Goal: Find specific page/section: Find specific page/section

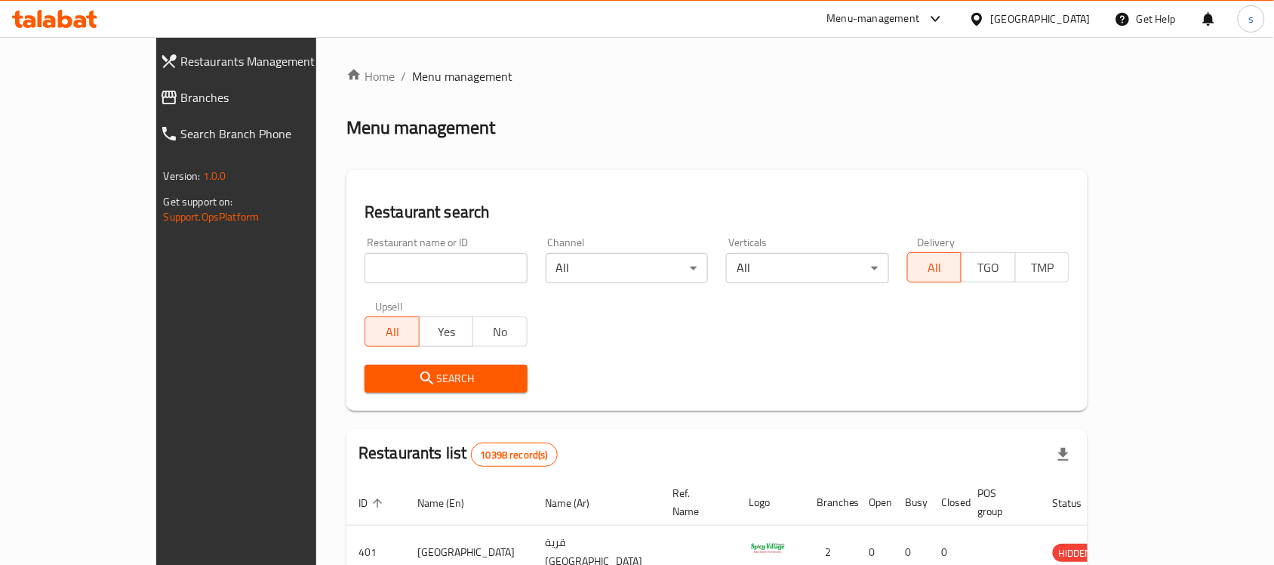
click at [181, 106] on span "Branches" at bounding box center [269, 97] width 176 height 18
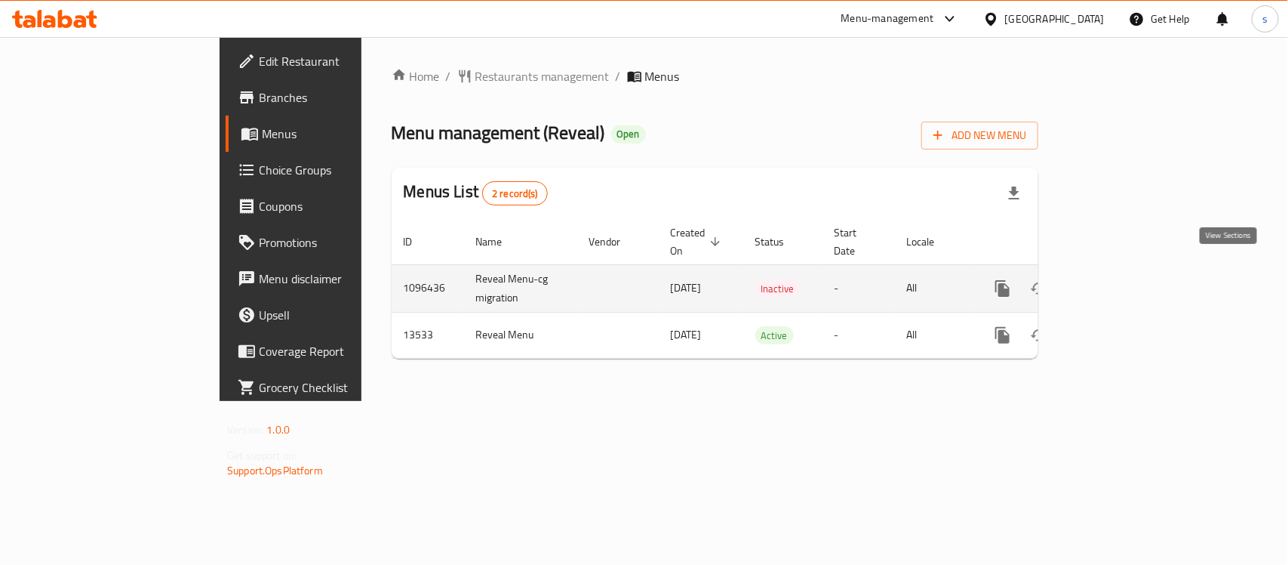
click at [1121, 279] on icon "enhanced table" at bounding box center [1112, 288] width 18 height 18
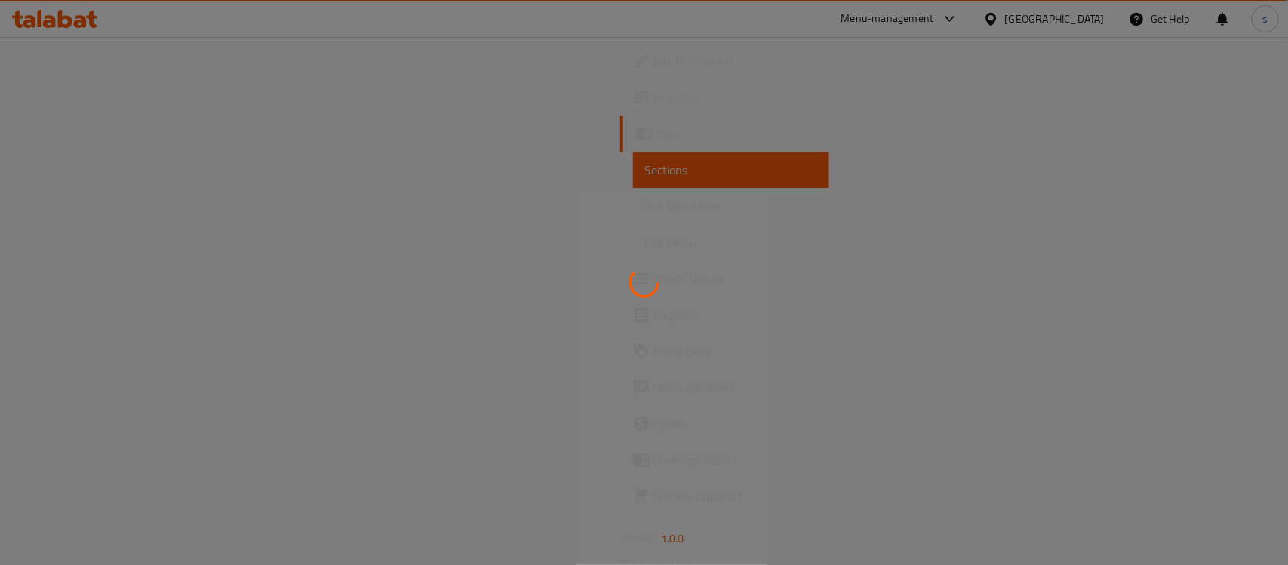
click at [134, 183] on div at bounding box center [644, 282] width 1288 height 565
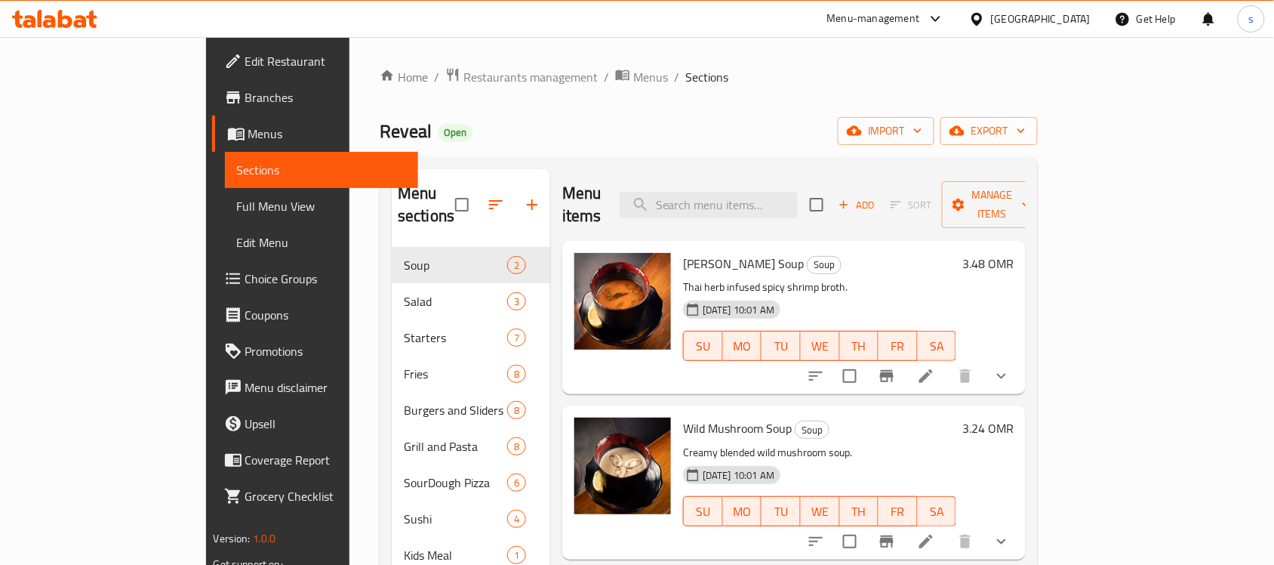
click at [225, 183] on link "Sections" at bounding box center [322, 170] width 194 height 36
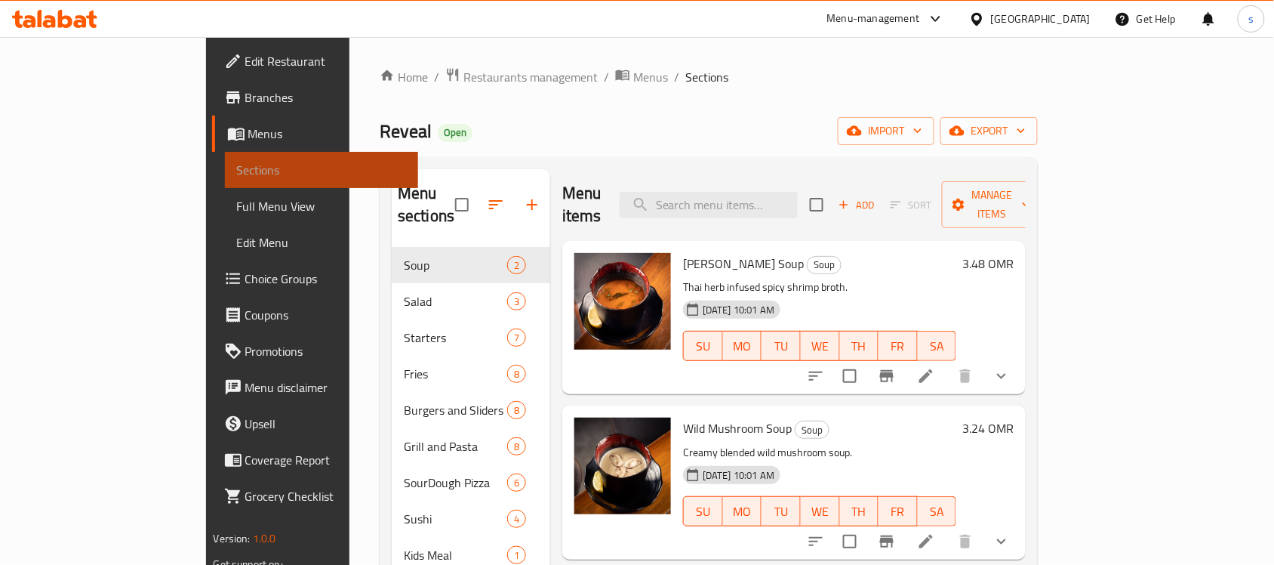
click at [225, 183] on link "Sections" at bounding box center [322, 170] width 194 height 36
click at [237, 171] on span "Sections" at bounding box center [322, 170] width 170 height 18
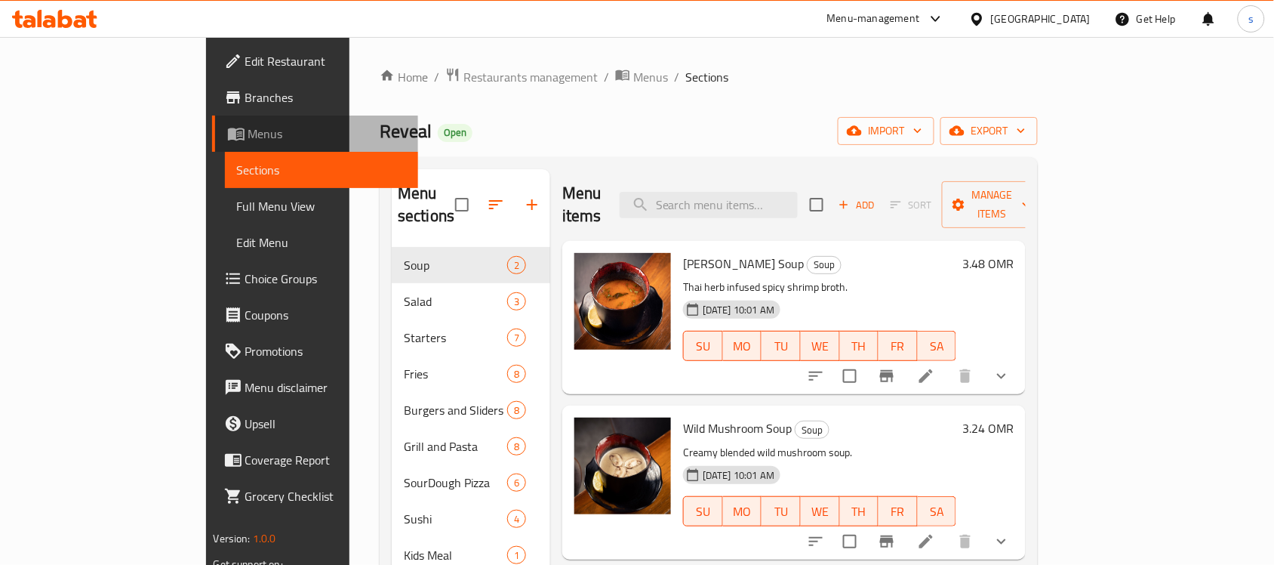
click at [248, 137] on span "Menus" at bounding box center [327, 134] width 158 height 18
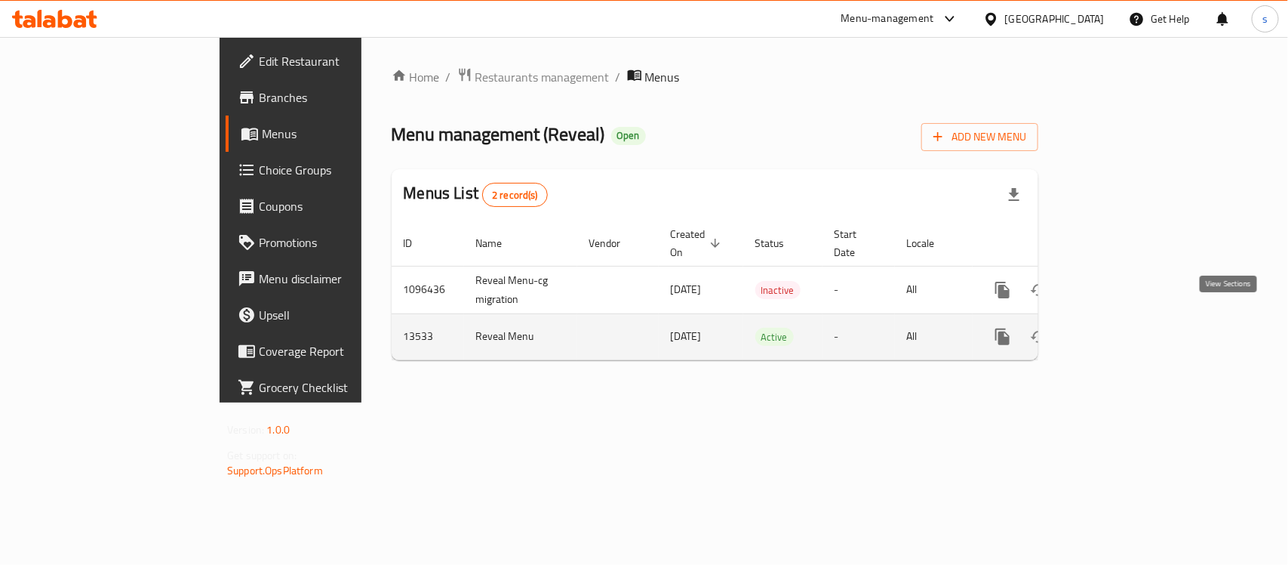
click at [1121, 328] on icon "enhanced table" at bounding box center [1112, 337] width 18 height 18
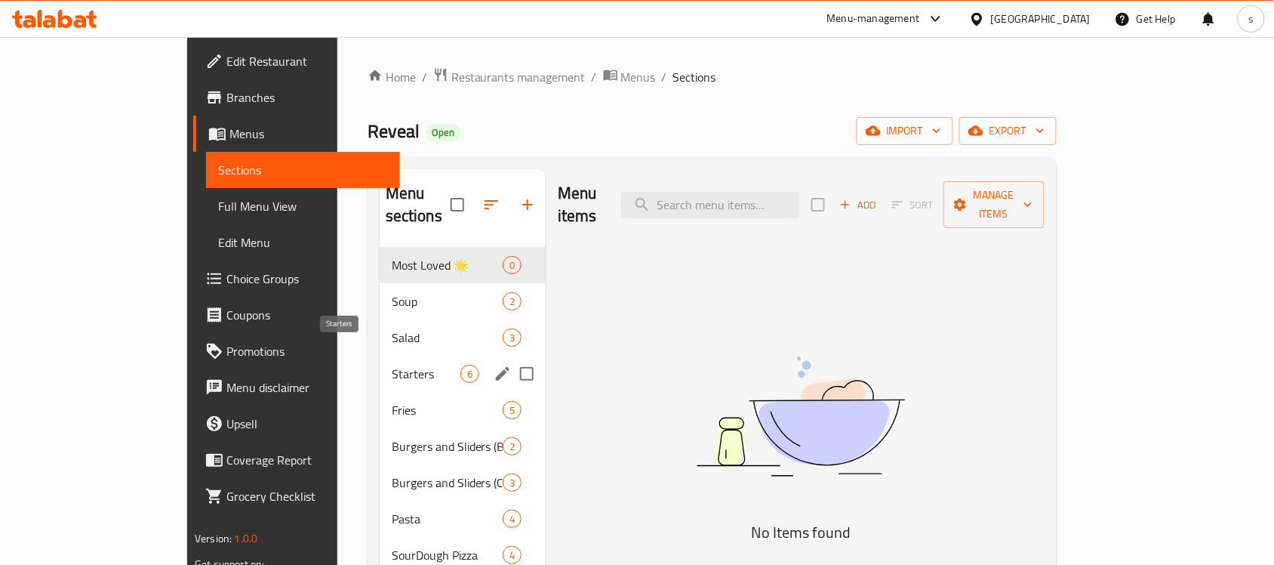
click at [392, 365] on span "Starters" at bounding box center [426, 374] width 69 height 18
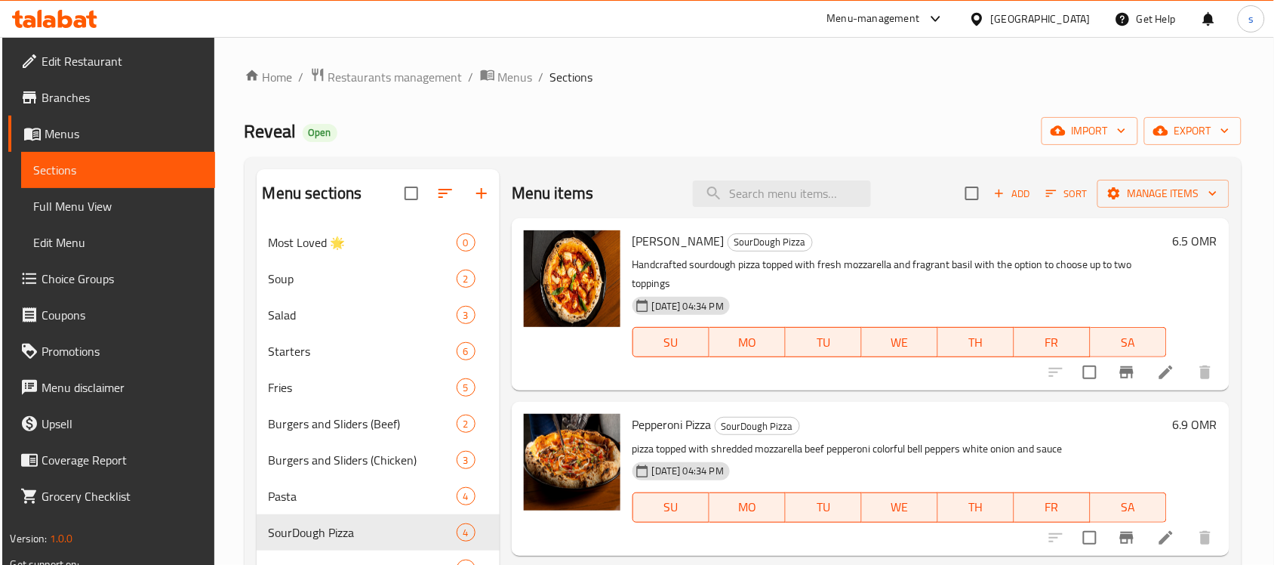
click at [872, 140] on div "Reveal Open import export" at bounding box center [743, 131] width 997 height 28
click at [809, 195] on input "search" at bounding box center [782, 193] width 178 height 26
paste input "Dynamite Pizza"
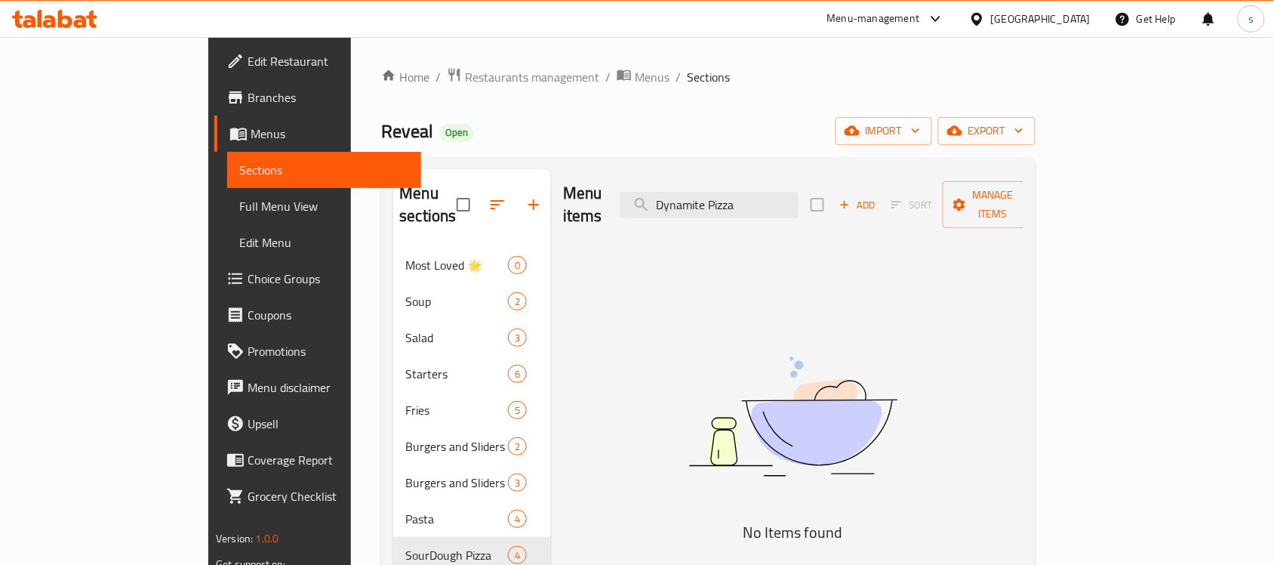
type input "Dynamite Pizza"
click at [991, 20] on div at bounding box center [980, 19] width 22 height 17
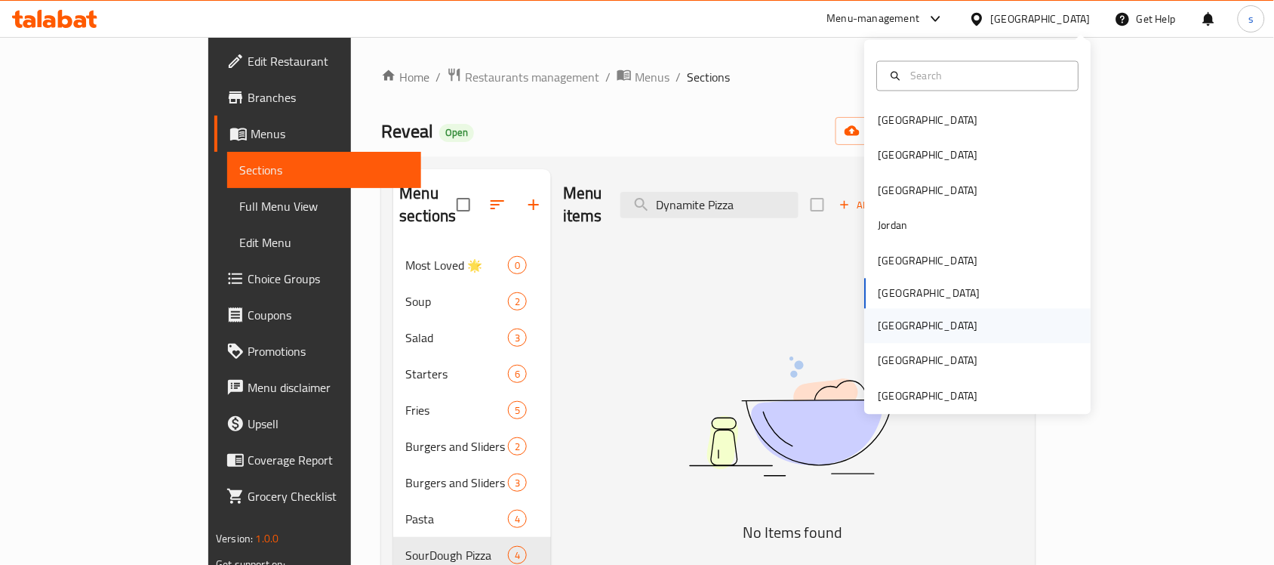
click at [888, 325] on div "[GEOGRAPHIC_DATA]" at bounding box center [929, 326] width 100 height 17
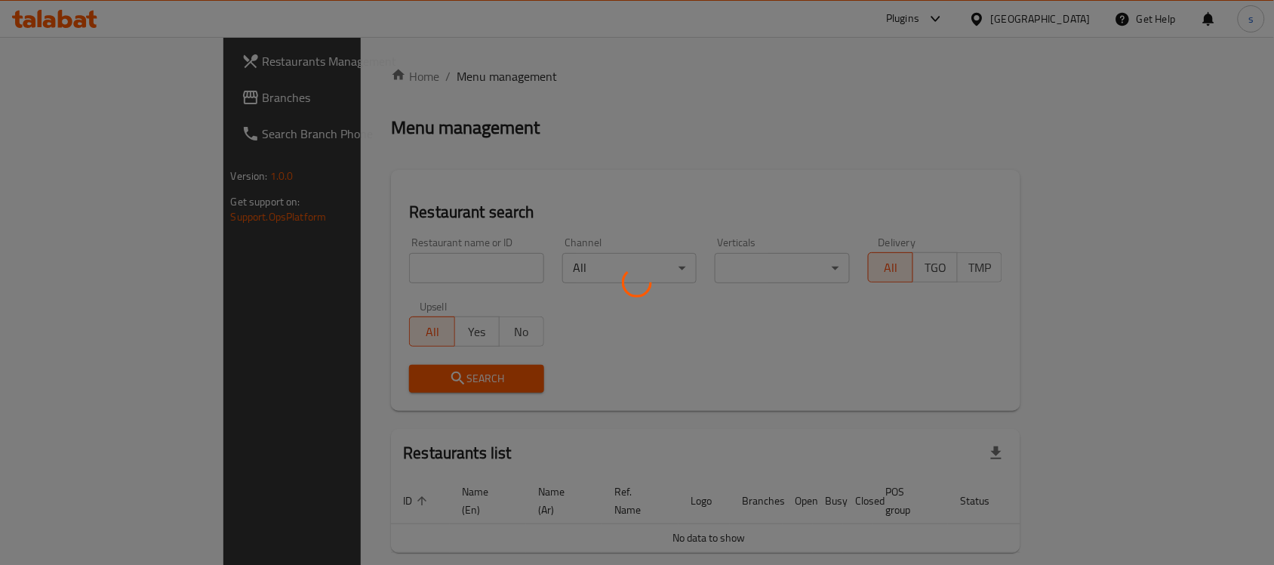
click at [68, 103] on div at bounding box center [637, 282] width 1274 height 565
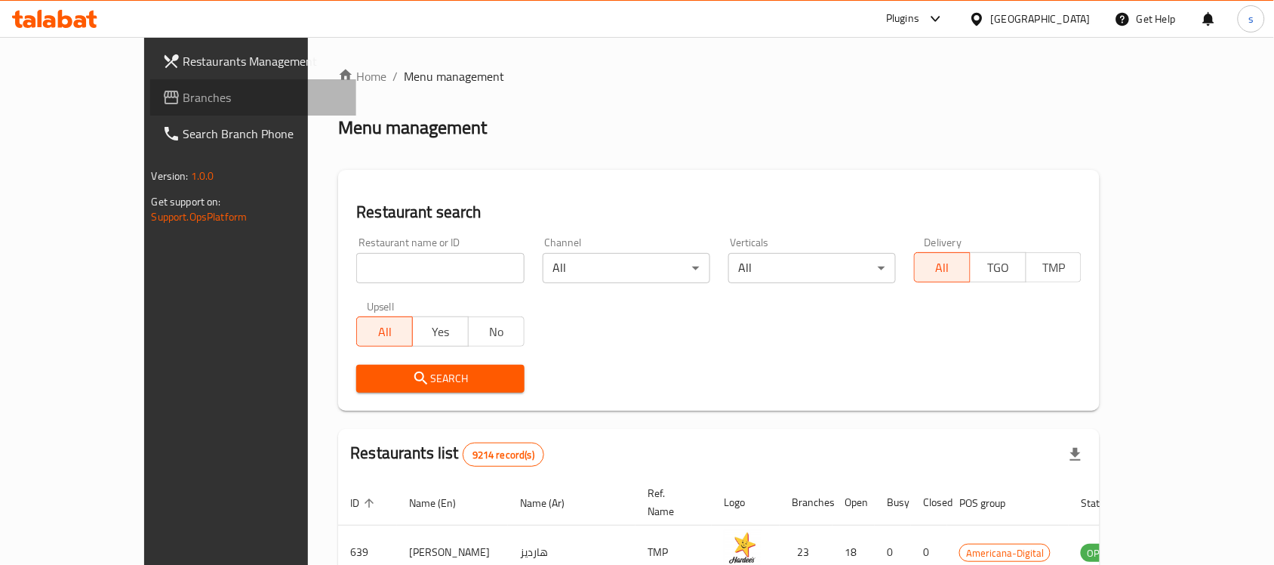
click at [183, 103] on span "Branches" at bounding box center [264, 97] width 162 height 18
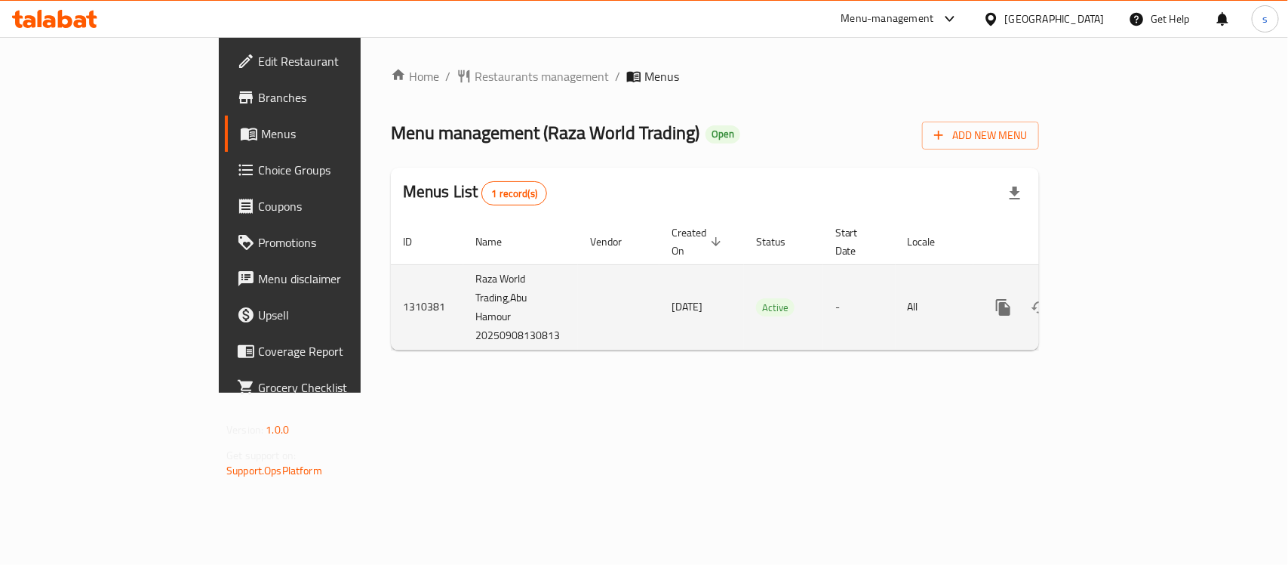
click at [1119, 300] on icon "enhanced table" at bounding box center [1113, 307] width 14 height 14
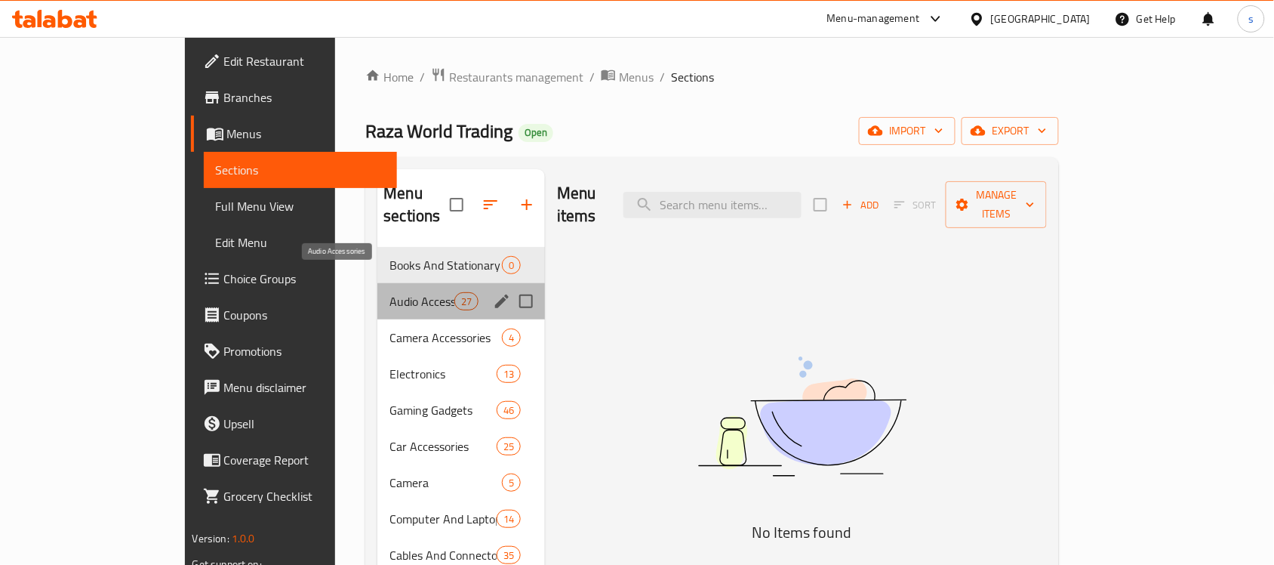
click at [389, 292] on span "Audio Accessories" at bounding box center [421, 301] width 64 height 18
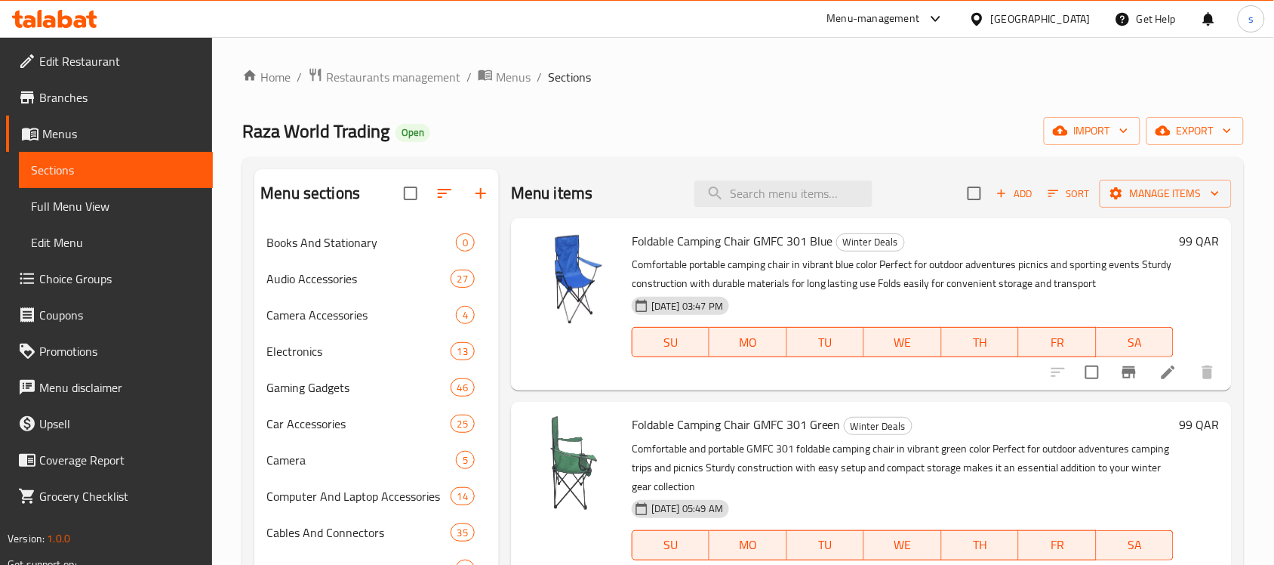
click at [824, 131] on div "Raza World Trading Open import export" at bounding box center [743, 131] width 1002 height 28
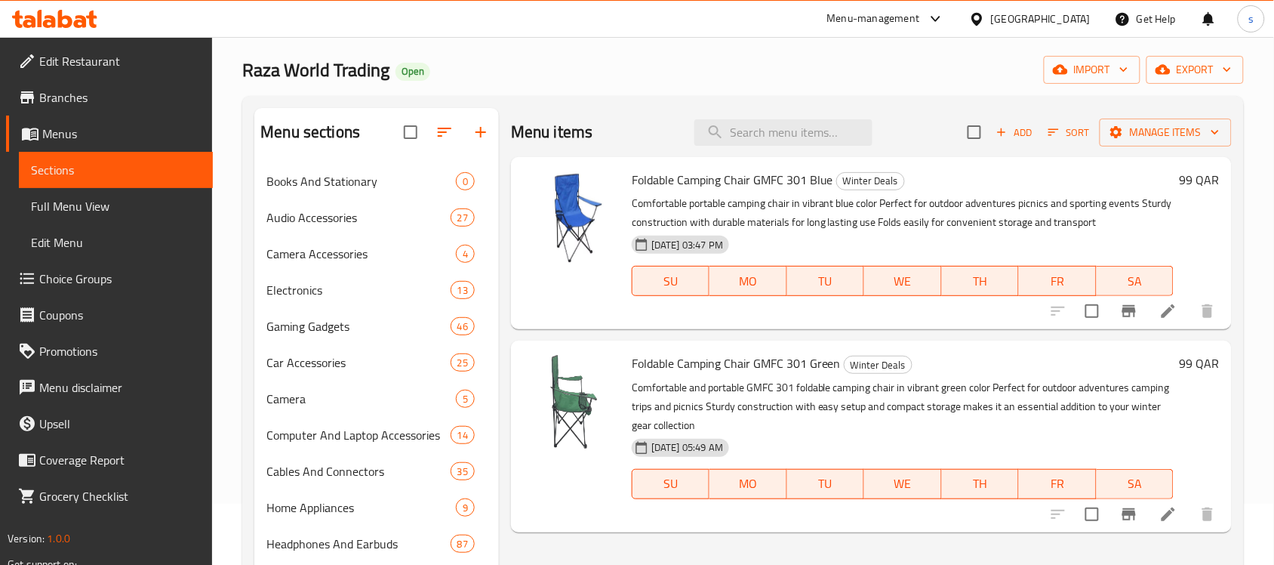
scroll to position [94, 0]
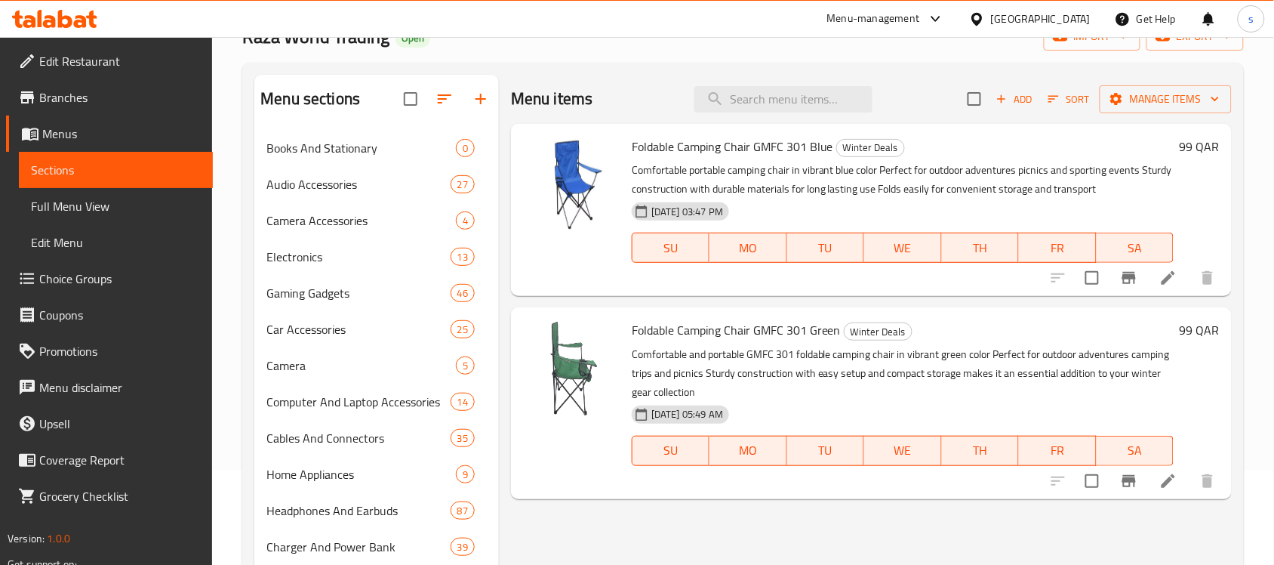
click at [1247, 202] on div "Home / Restaurants management / Menus / Sections Raza World Trading Open import…" at bounding box center [743, 459] width 1062 height 1032
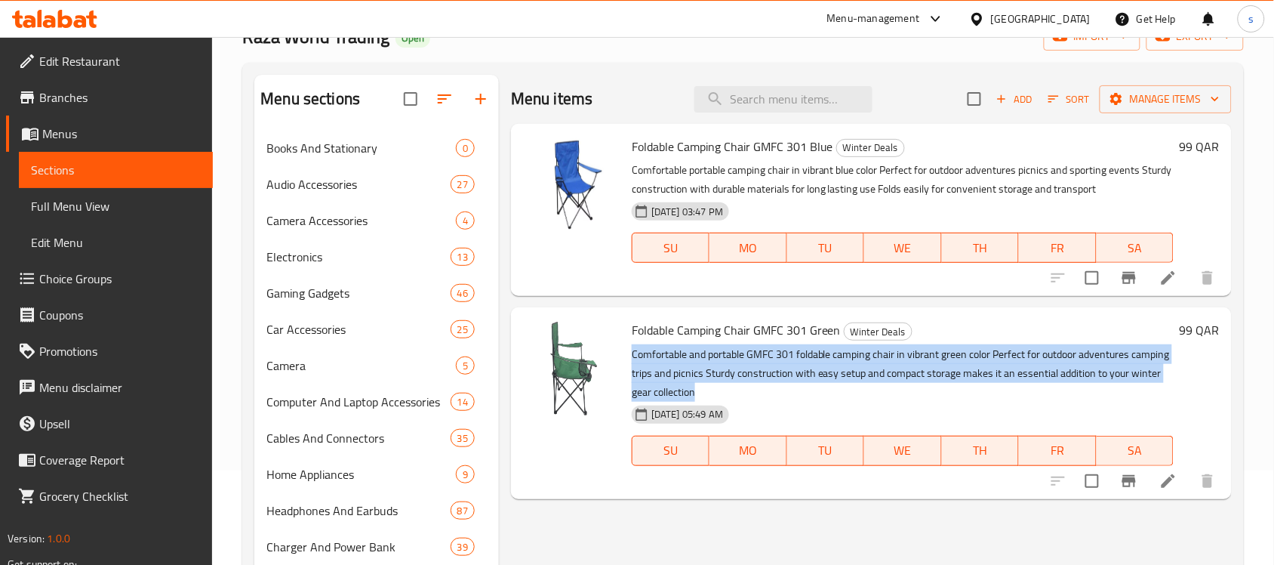
click at [985, 19] on icon at bounding box center [977, 19] width 16 height 16
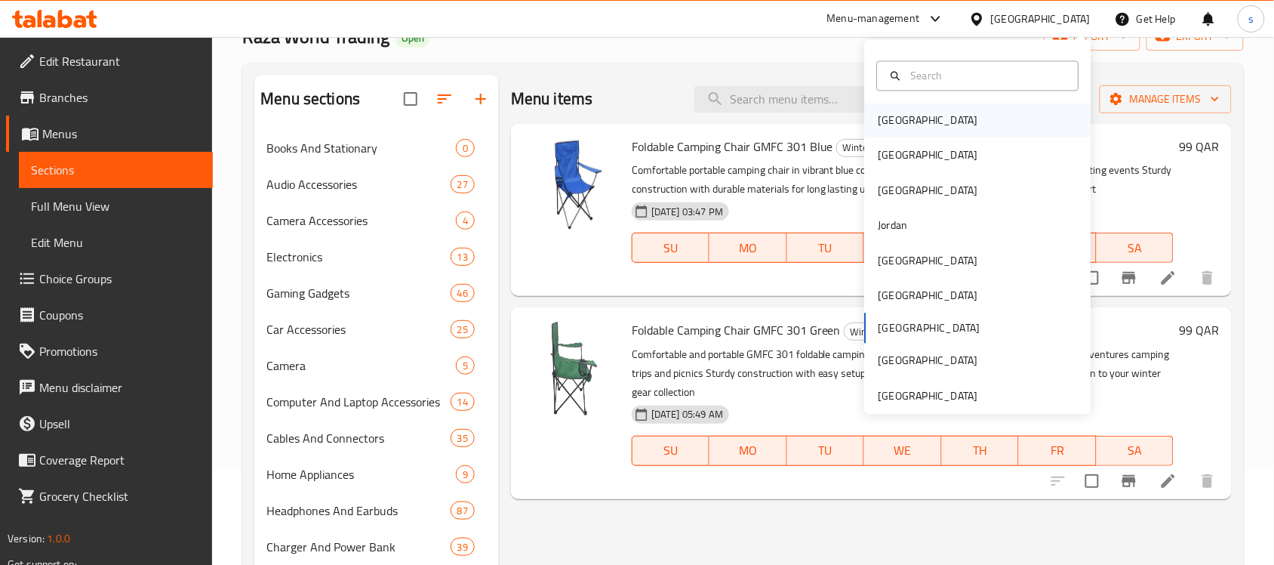
click at [896, 122] on div "[GEOGRAPHIC_DATA]" at bounding box center [929, 120] width 100 height 17
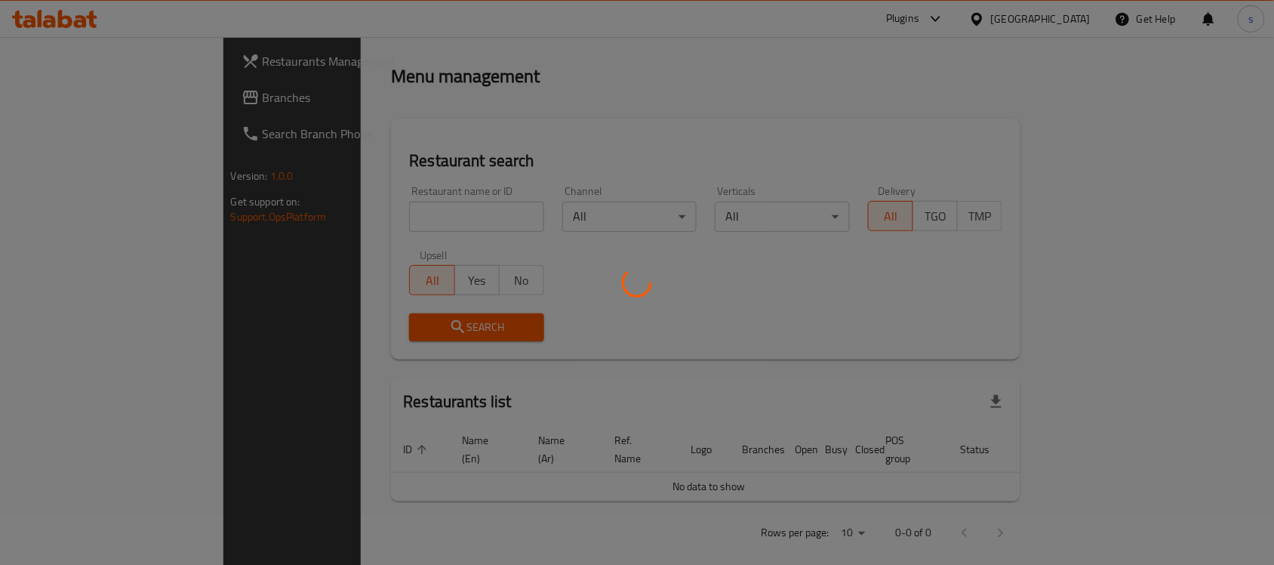
scroll to position [94, 0]
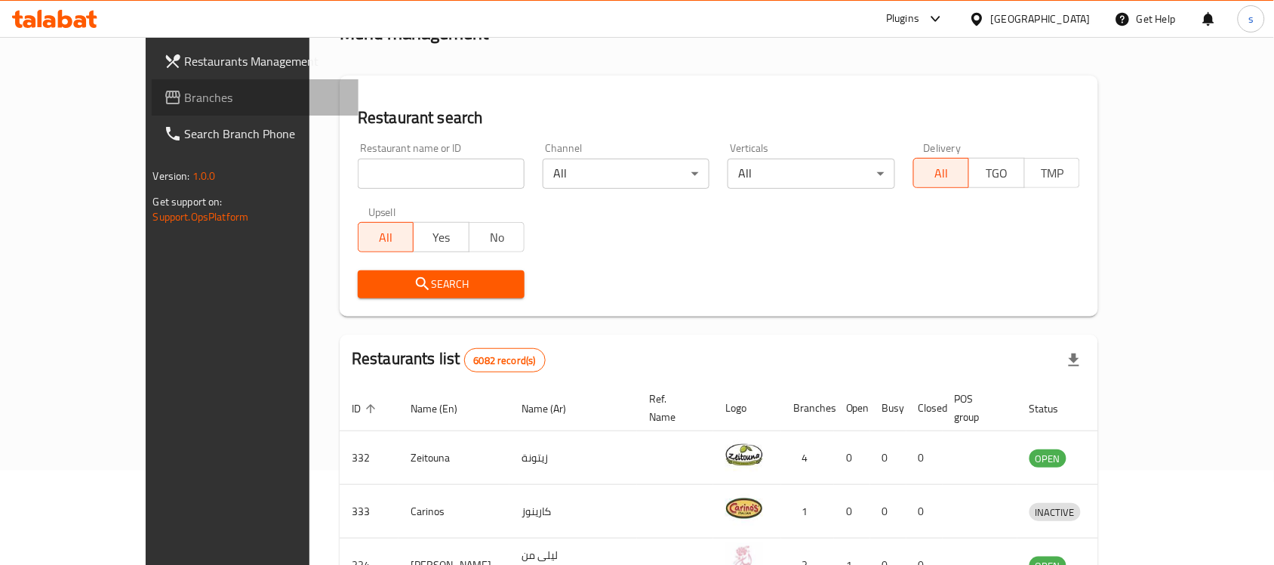
click at [185, 102] on span "Branches" at bounding box center [266, 97] width 162 height 18
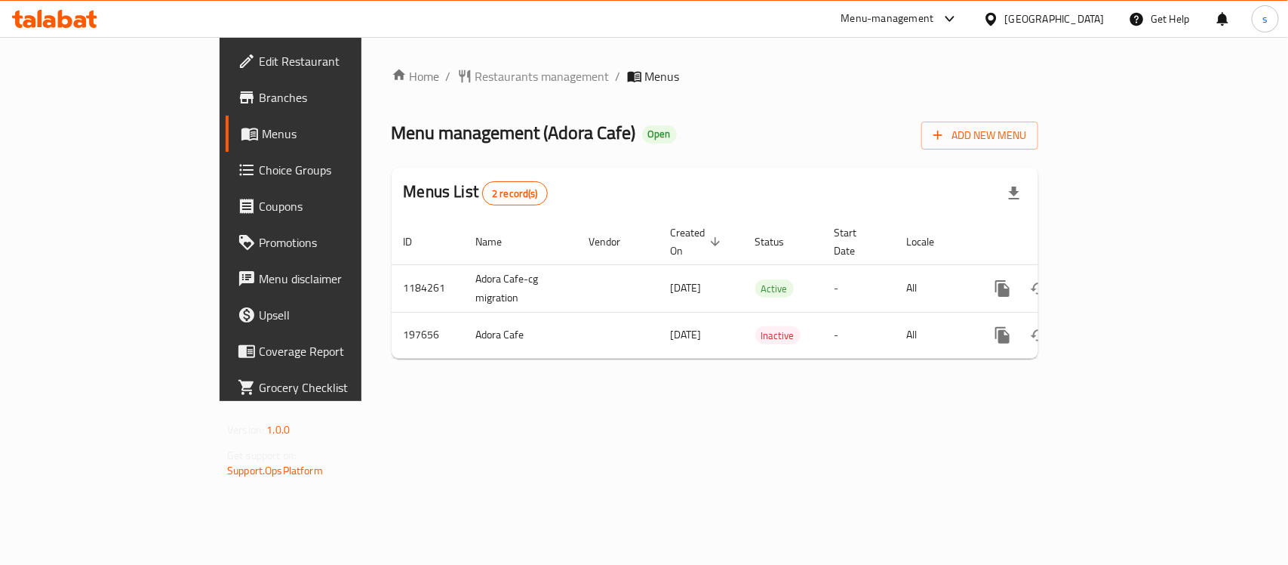
click at [1091, 16] on div "[GEOGRAPHIC_DATA]" at bounding box center [1055, 19] width 100 height 17
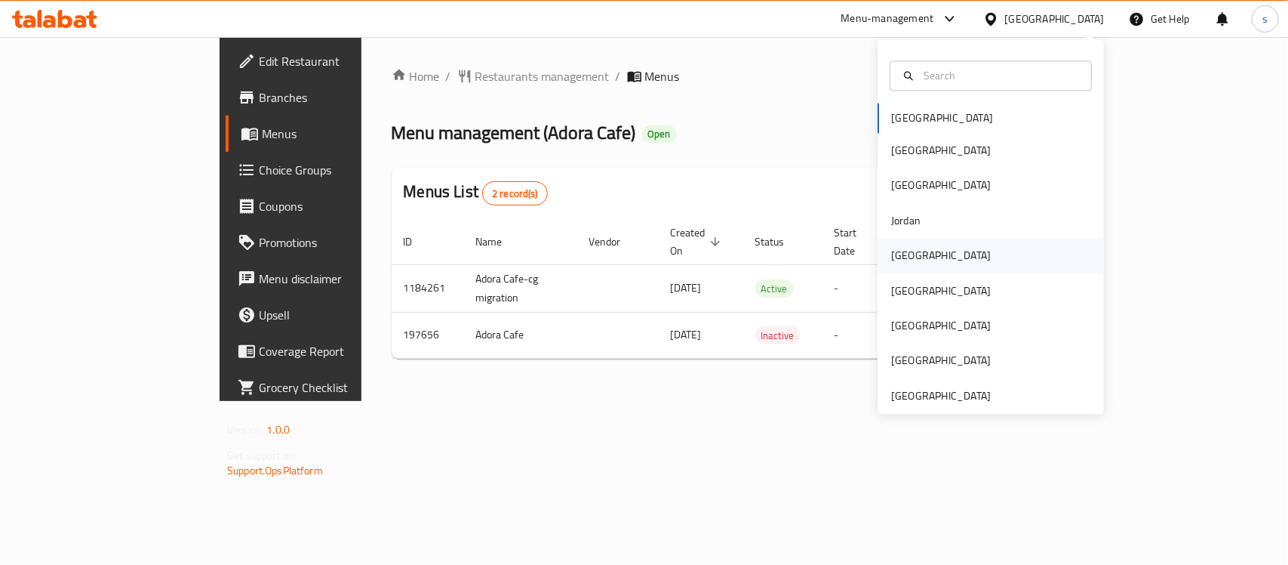
click at [895, 251] on div "[GEOGRAPHIC_DATA]" at bounding box center [941, 256] width 100 height 17
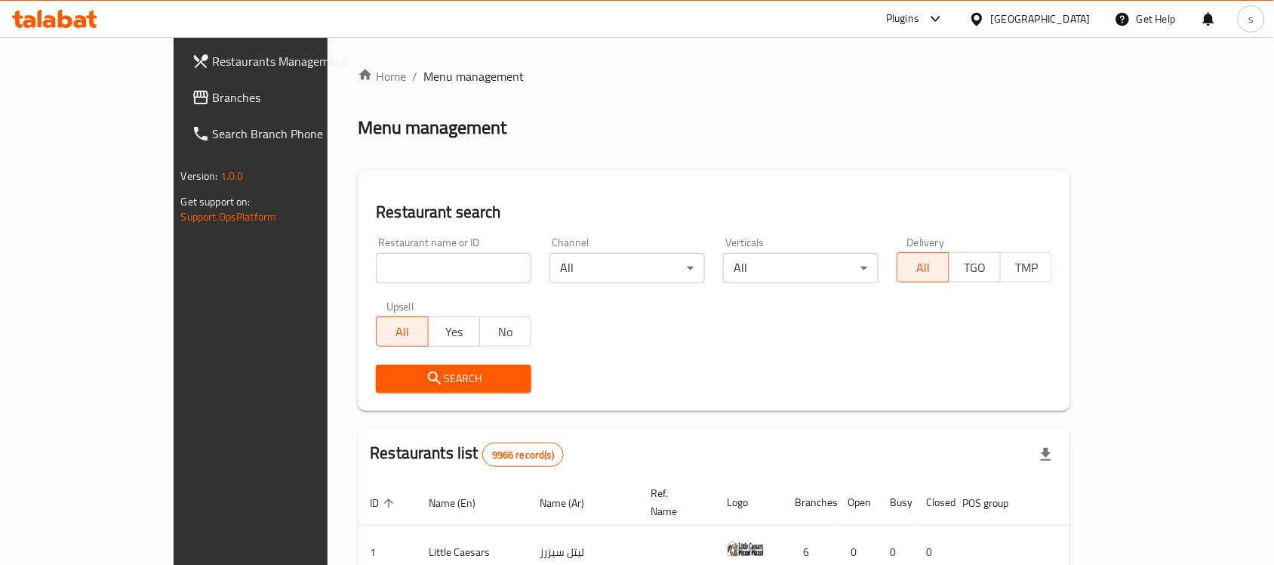
click at [213, 99] on span "Branches" at bounding box center [294, 97] width 162 height 18
